Goal: Entertainment & Leisure: Consume media (video, audio)

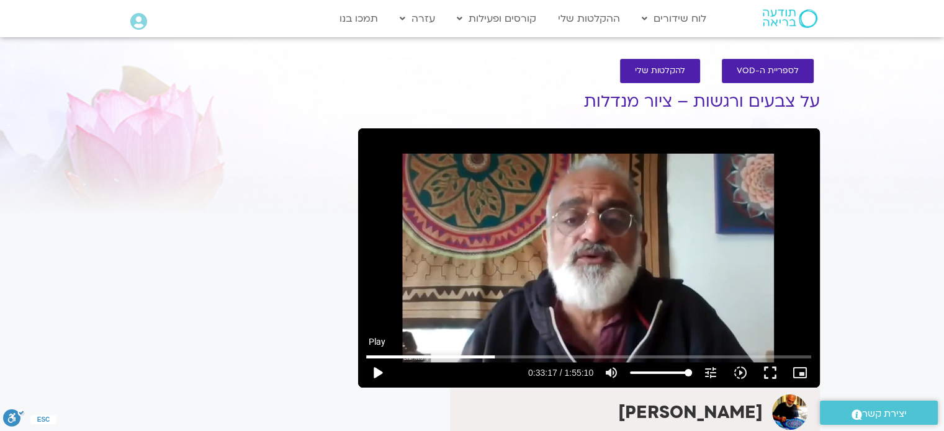
click at [378, 368] on button "play_arrow" at bounding box center [377, 373] width 30 height 30
click at [377, 371] on button "pause" at bounding box center [377, 373] width 30 height 30
click at [377, 370] on button "play_arrow" at bounding box center [377, 373] width 30 height 30
click at [378, 370] on button "pause" at bounding box center [377, 373] width 30 height 30
click at [381, 369] on button "play_arrow" at bounding box center [377, 373] width 30 height 30
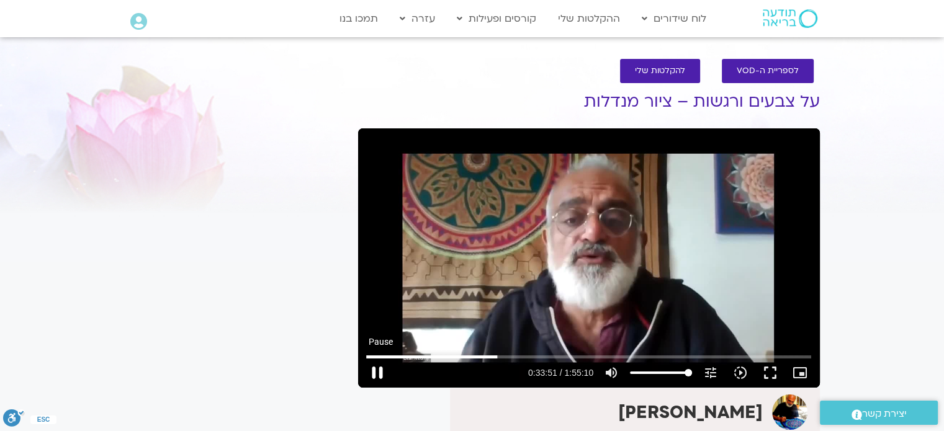
click at [377, 372] on button "pause" at bounding box center [377, 373] width 30 height 30
click at [377, 369] on button "play_arrow" at bounding box center [377, 373] width 30 height 30
click at [377, 372] on button "pause" at bounding box center [377, 373] width 30 height 30
click at [378, 372] on button "play_arrow" at bounding box center [377, 373] width 30 height 30
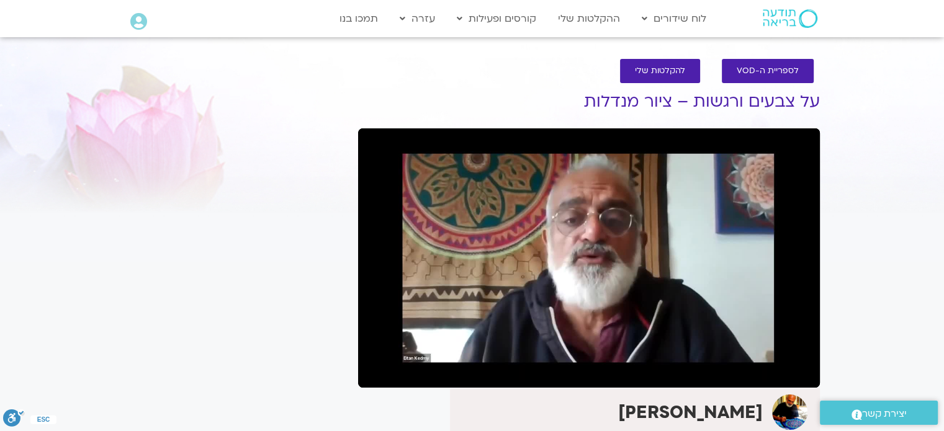
click at [378, 372] on button "pause" at bounding box center [377, 373] width 30 height 30
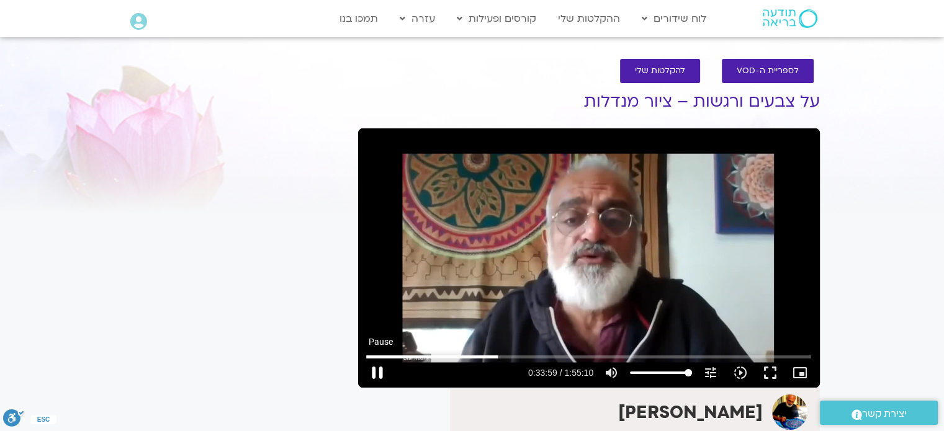
click at [378, 368] on button "pause" at bounding box center [377, 373] width 30 height 30
click at [380, 370] on button "play_arrow" at bounding box center [377, 373] width 30 height 30
click at [377, 368] on button "pause" at bounding box center [377, 373] width 30 height 30
type input "2053.841795"
